Goal: Information Seeking & Learning: Learn about a topic

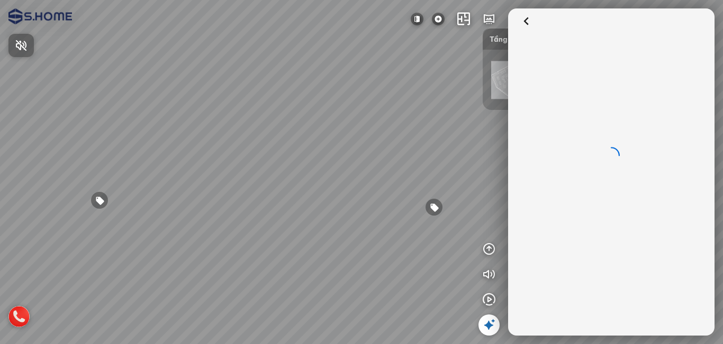
drag, startPoint x: 402, startPoint y: 239, endPoint x: 314, endPoint y: 209, distance: 93.2
click at [307, 205] on div at bounding box center [361, 172] width 723 height 344
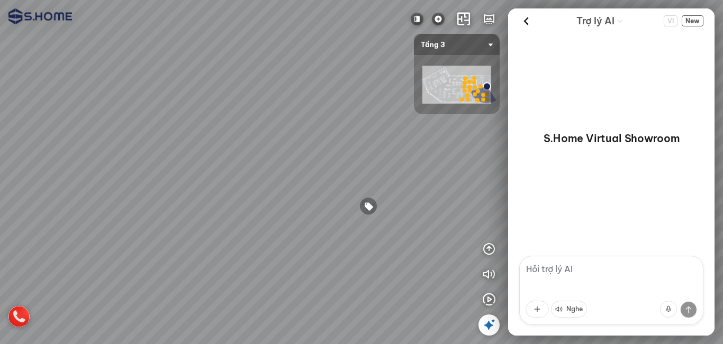
click at [283, 191] on div at bounding box center [361, 172] width 723 height 344
drag, startPoint x: 282, startPoint y: 225, endPoint x: 275, endPoint y: 224, distance: 7.0
click at [275, 224] on div at bounding box center [361, 172] width 723 height 344
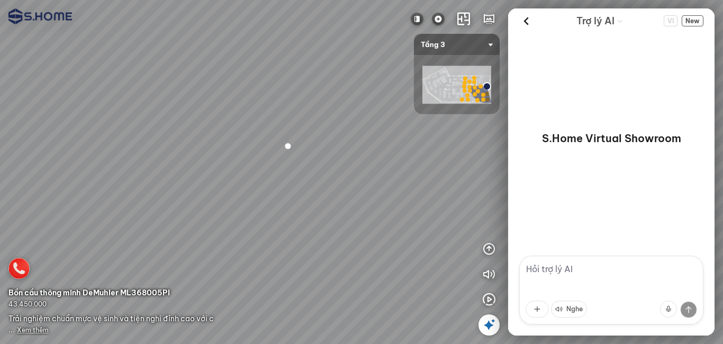
click at [287, 144] on div at bounding box center [288, 146] width 18 height 18
click at [33, 332] on span "Xem thêm" at bounding box center [33, 330] width 32 height 8
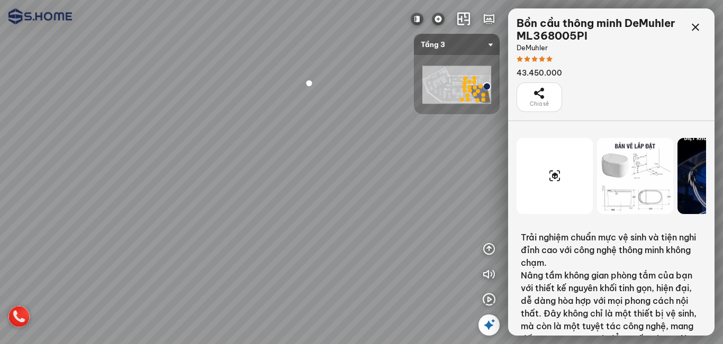
click at [346, 163] on div at bounding box center [361, 172] width 723 height 344
drag, startPoint x: 369, startPoint y: 177, endPoint x: 248, endPoint y: 185, distance: 120.9
click at [227, 184] on div at bounding box center [361, 172] width 723 height 344
drag, startPoint x: 268, startPoint y: 185, endPoint x: 263, endPoint y: 204, distance: 20.3
click at [244, 218] on div at bounding box center [361, 172] width 723 height 344
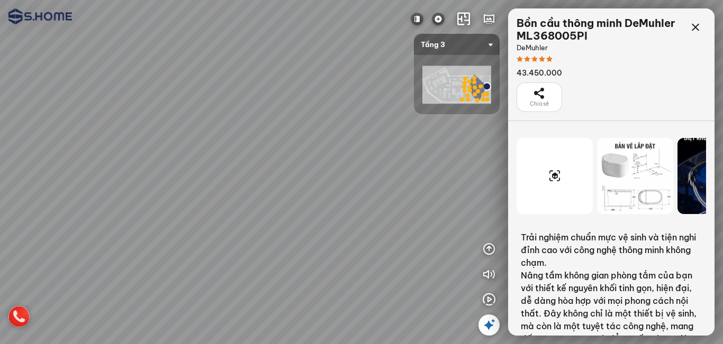
drag, startPoint x: 263, startPoint y: 204, endPoint x: 254, endPoint y: 226, distance: 23.8
click at [254, 229] on div at bounding box center [361, 172] width 723 height 344
